Goal: Check status: Check status

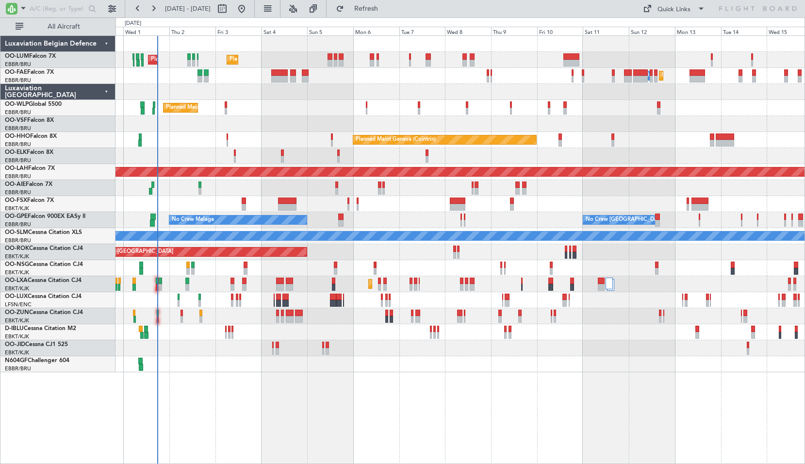
click at [546, 256] on div "Planned Maint [GEOGRAPHIC_DATA] ([GEOGRAPHIC_DATA] National) Planned Maint [GEO…" at bounding box center [459, 204] width 689 height 336
